Goal: Information Seeking & Learning: Find specific fact

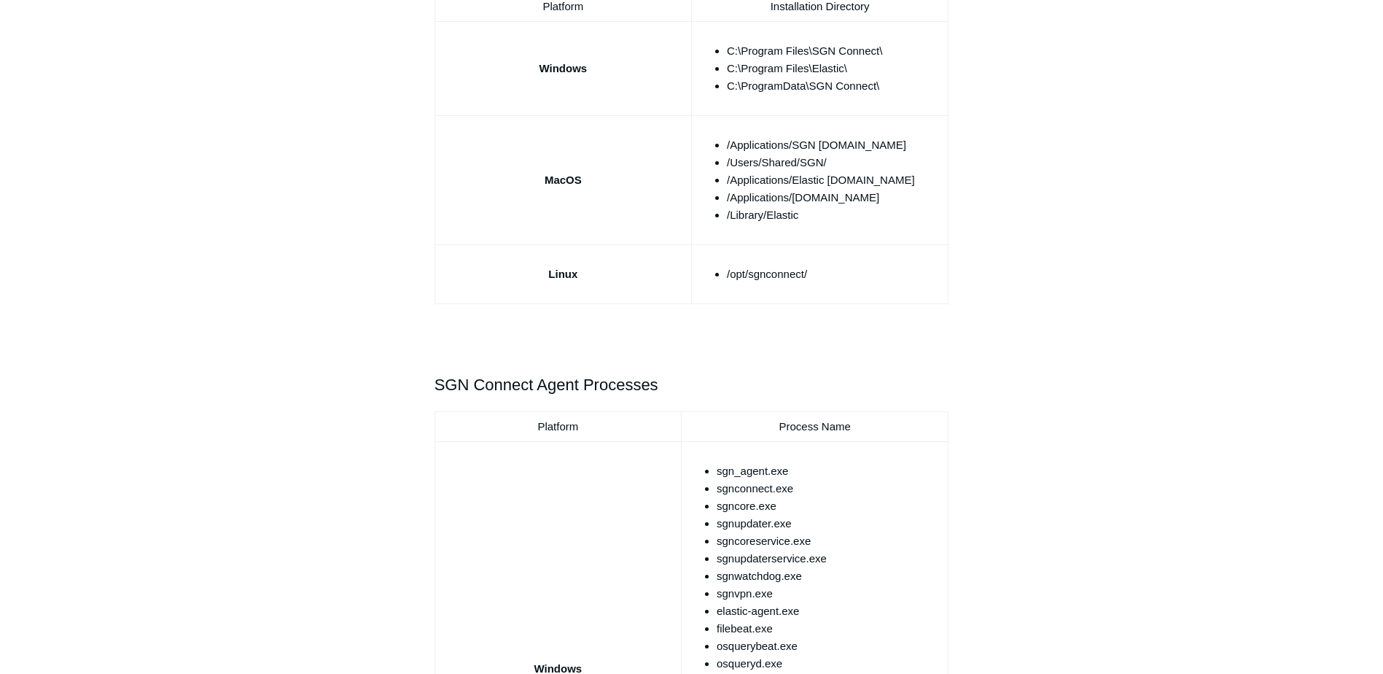
scroll to position [365, 0]
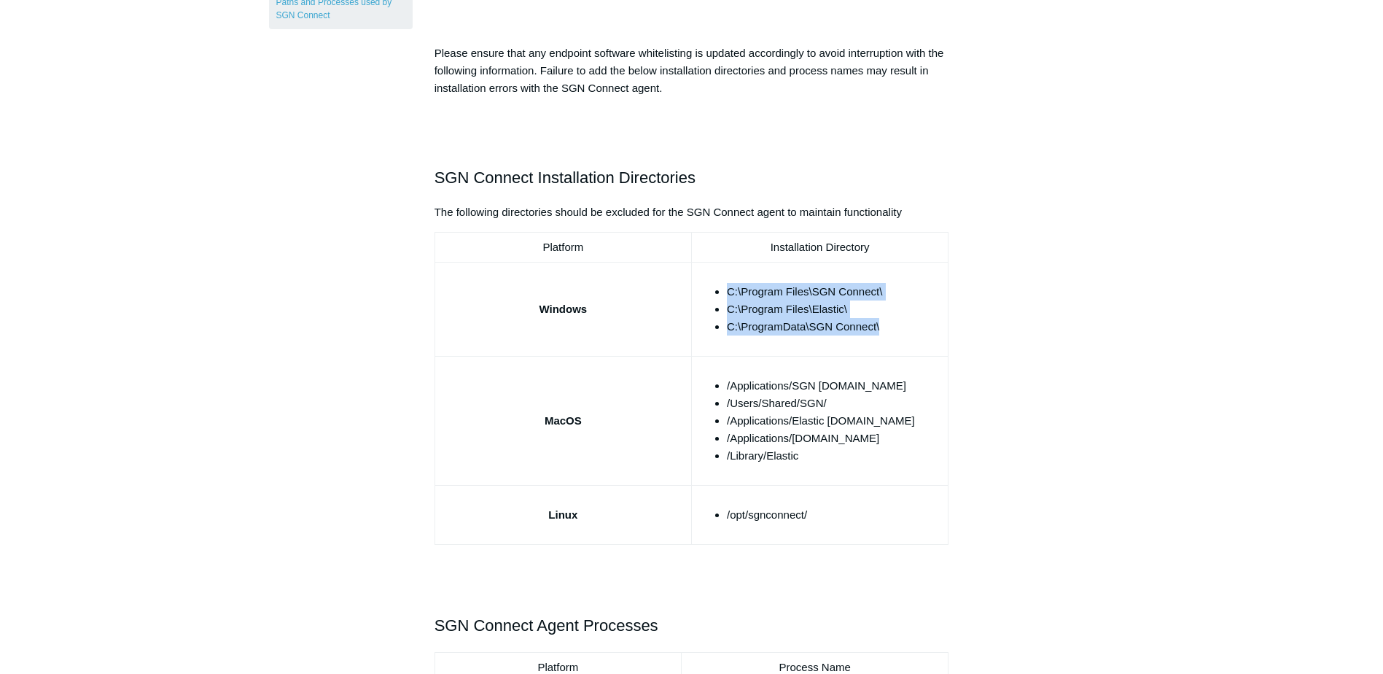
drag, startPoint x: 893, startPoint y: 327, endPoint x: 706, endPoint y: 287, distance: 190.9
click at [706, 287] on td "C:\Program Files\SGN Connect\ C:\Program Files\Elastic\ C:\ProgramData\SGN Conn…" at bounding box center [819, 310] width 257 height 94
copy ul "C:\Program Files\SGN Connect\ C:\Program Files\Elastic\ C:\ProgramData\SGN Conn…"
click at [809, 284] on li "C:\Program Files\SGN Connect\" at bounding box center [834, 292] width 215 height 18
click at [809, 288] on li "C:\Program Files\SGN Connect\" at bounding box center [834, 292] width 215 height 18
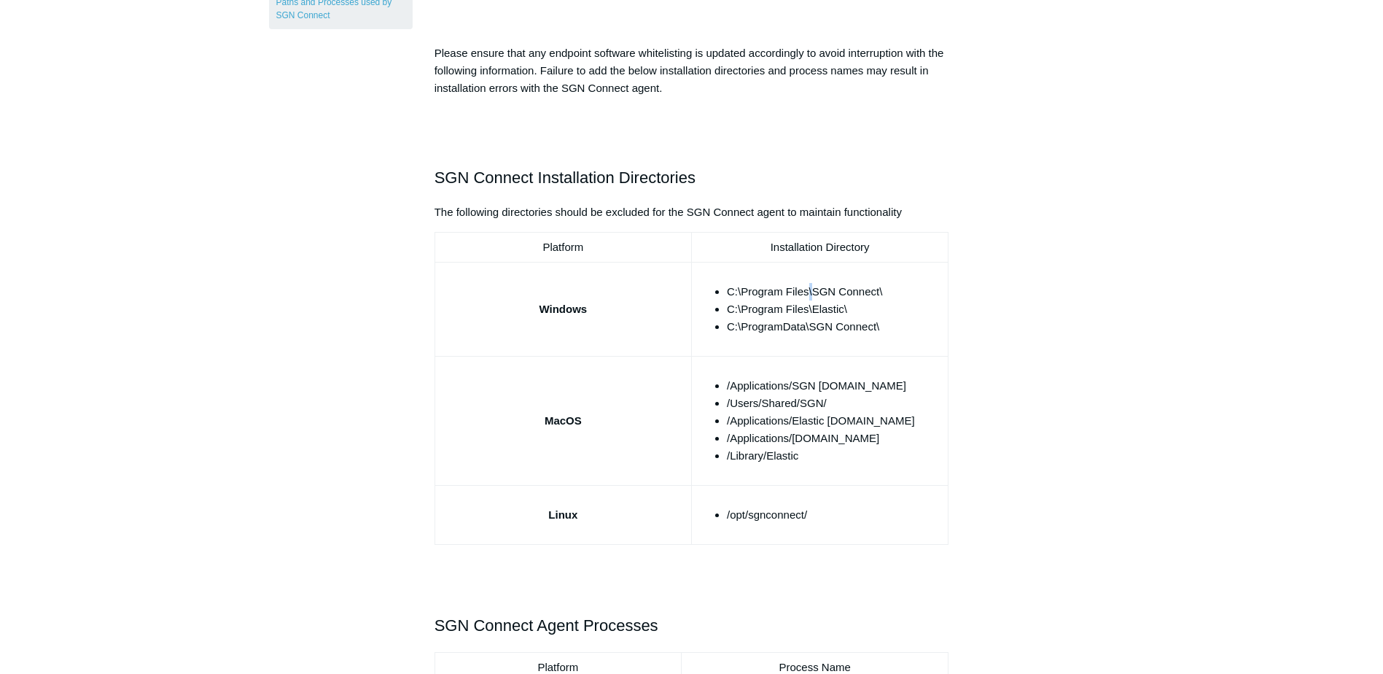
click at [809, 289] on li "C:\Program Files\SGN Connect\" at bounding box center [834, 292] width 215 height 18
copy ul "C:\Program Files\SGN Connect\"
click at [803, 314] on li "C:\Program Files\Elastic\" at bounding box center [834, 309] width 215 height 18
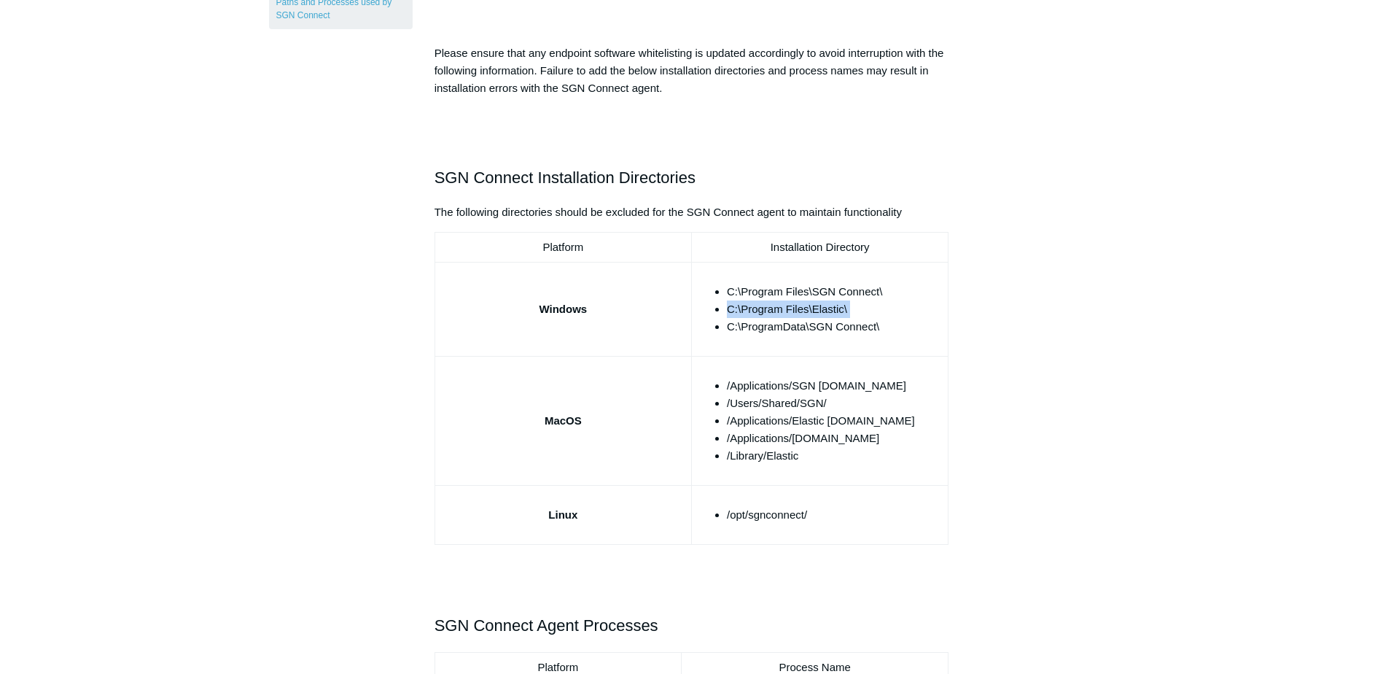
click at [803, 314] on li "C:\Program Files\Elastic\" at bounding box center [834, 309] width 215 height 18
copy ul "C:\Program Files\Elastic\"
click at [844, 325] on li "C:\ProgramData\SGN Connect\" at bounding box center [834, 327] width 215 height 18
click at [844, 324] on li "C:\ProgramData\SGN Connect\" at bounding box center [834, 327] width 215 height 18
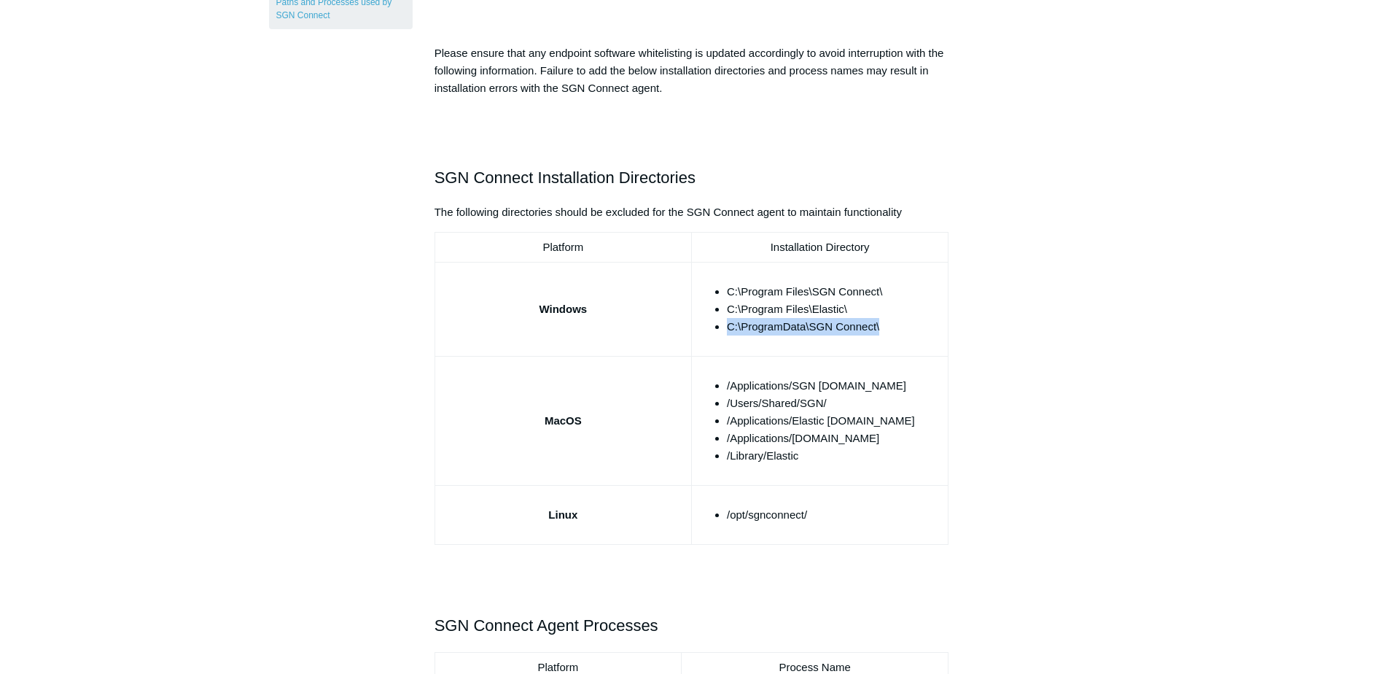
copy tbody "C:\ProgramData\SGN Connect\"
